Goal: Information Seeking & Learning: Learn about a topic

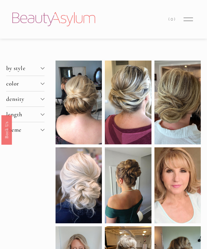
scroll to position [173, 0]
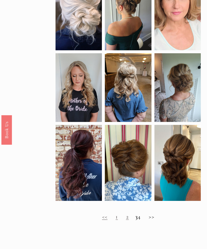
click at [126, 219] on link "2" at bounding box center [127, 216] width 3 height 7
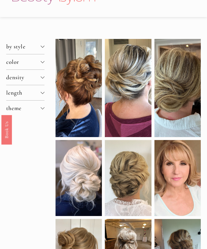
scroll to position [23, 0]
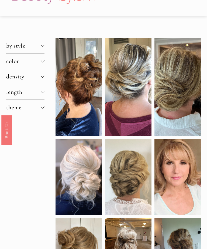
click at [23, 64] on span "color" at bounding box center [23, 60] width 35 height 7
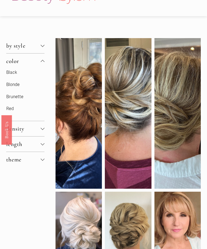
click at [12, 75] on link "Black" at bounding box center [11, 72] width 11 height 5
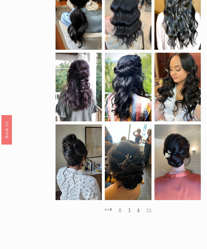
scroll to position [181, 0]
click at [121, 211] on link "2" at bounding box center [120, 208] width 3 height 7
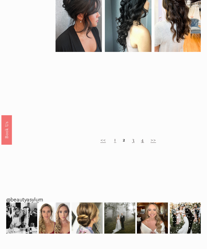
scroll to position [353, 0]
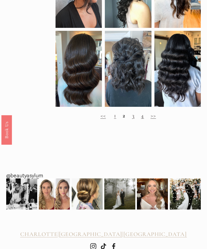
click at [134, 119] on link "3" at bounding box center [133, 115] width 2 height 7
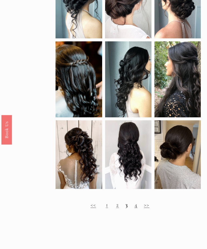
scroll to position [185, 0]
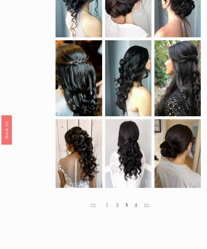
click at [128, 207] on h2 "<< 1 2 3 4 >>" at bounding box center [119, 203] width 145 height 7
click at [137, 206] on link "4" at bounding box center [136, 203] width 3 height 7
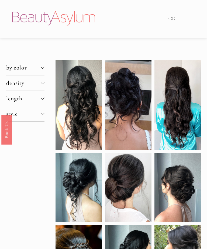
scroll to position [1, 0]
click at [23, 100] on span "length" at bounding box center [23, 98] width 35 height 7
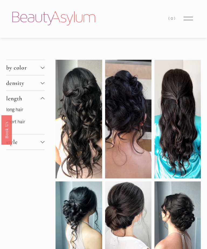
click at [19, 124] on link "short hair" at bounding box center [15, 121] width 19 height 5
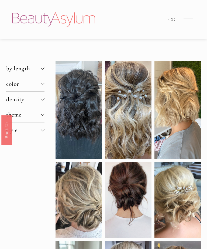
click at [41, 134] on button "style" at bounding box center [25, 129] width 38 height 15
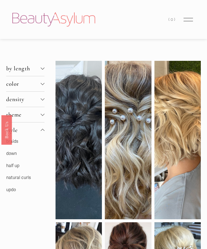
click at [14, 168] on link "half up" at bounding box center [12, 165] width 13 height 5
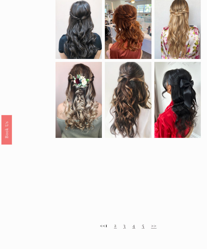
scroll to position [222, 0]
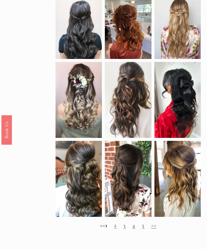
click at [117, 228] on link "2" at bounding box center [115, 224] width 3 height 7
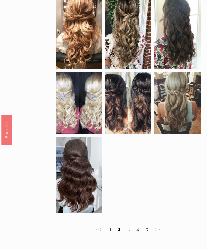
scroll to position [238, 0]
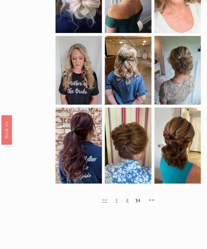
scroll to position [190, 0]
